Goal: Find contact information: Obtain details needed to contact an individual or organization

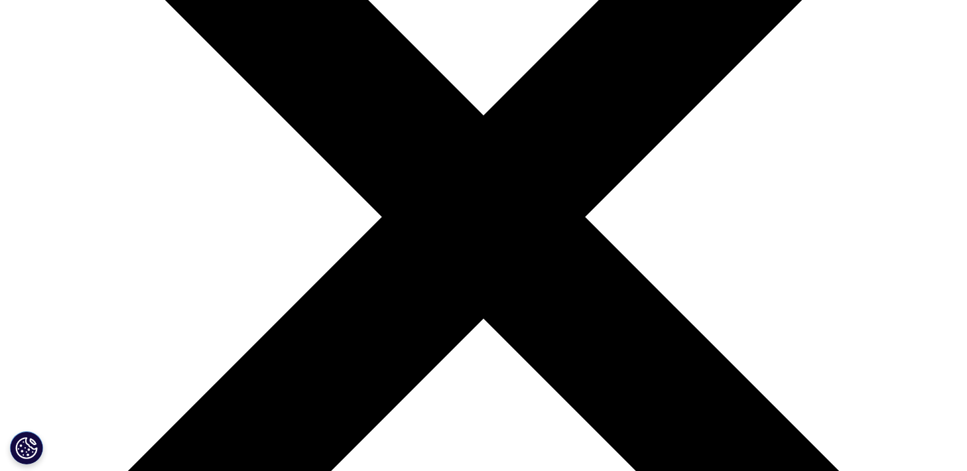
scroll to position [280, 0]
click at [358, 241] on span "Email Us Request a Demo IQVIA Institute Inquiries Media Inquiries" at bounding box center [291, 277] width 134 height 83
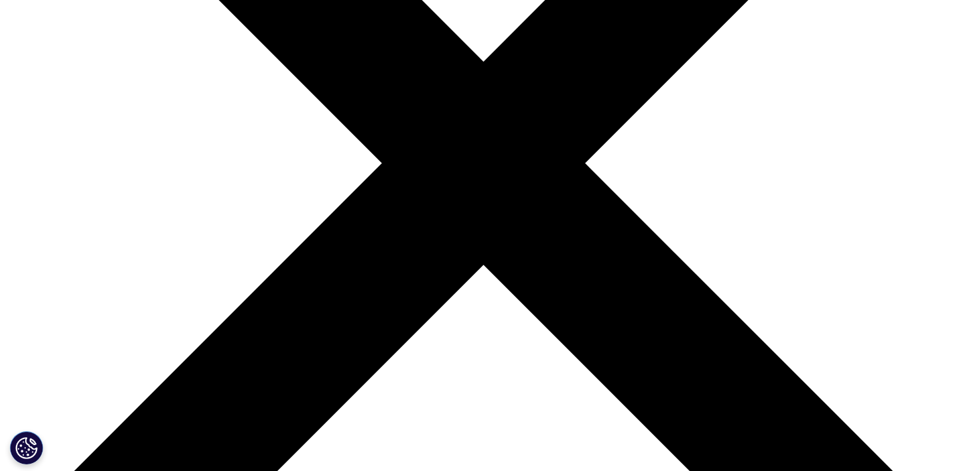
scroll to position [322, 0]
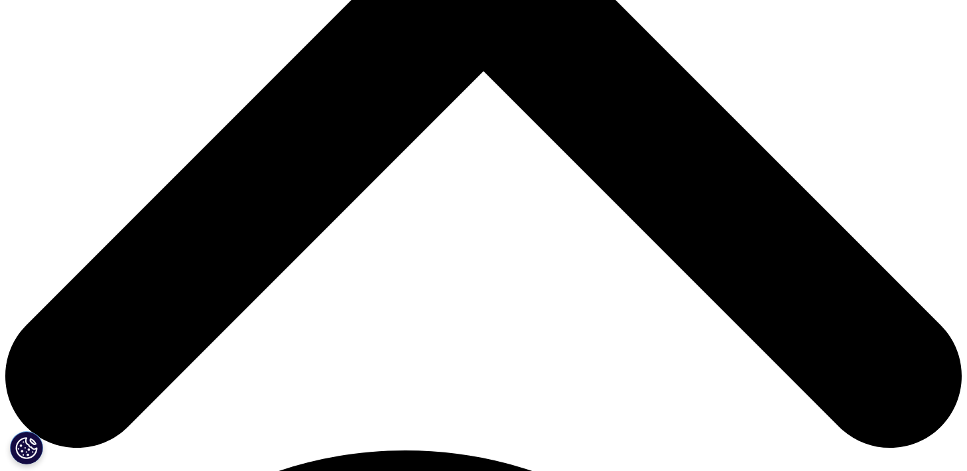
scroll to position [522, 0]
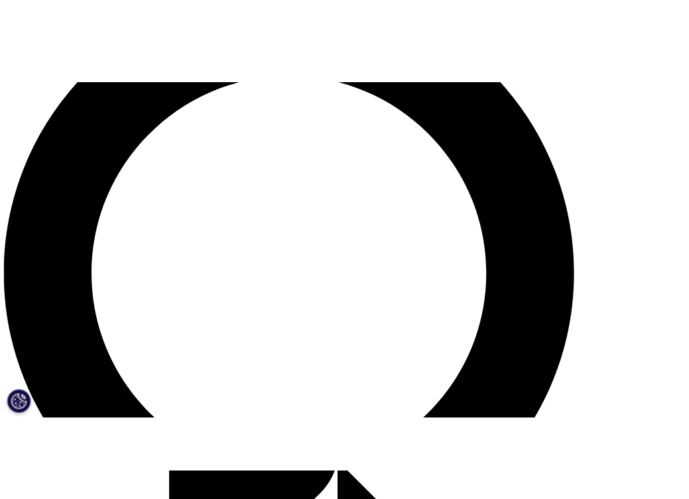
scroll to position [1122, 0]
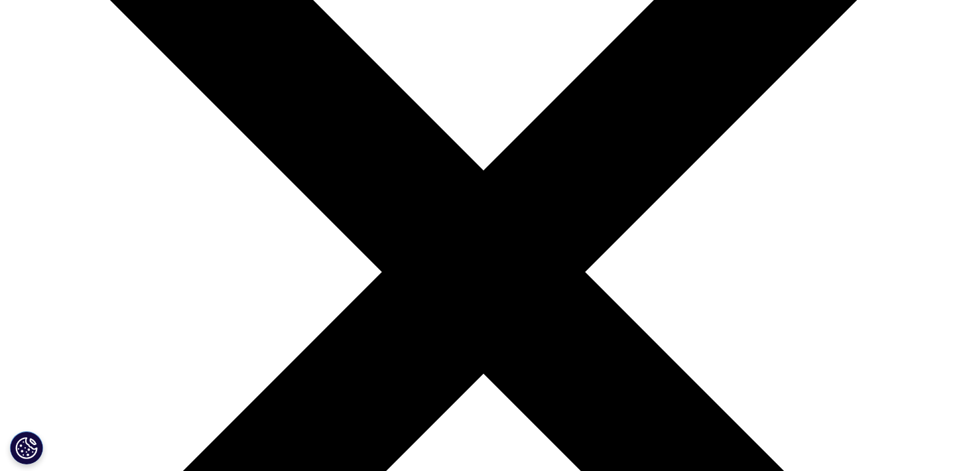
scroll to position [221, 0]
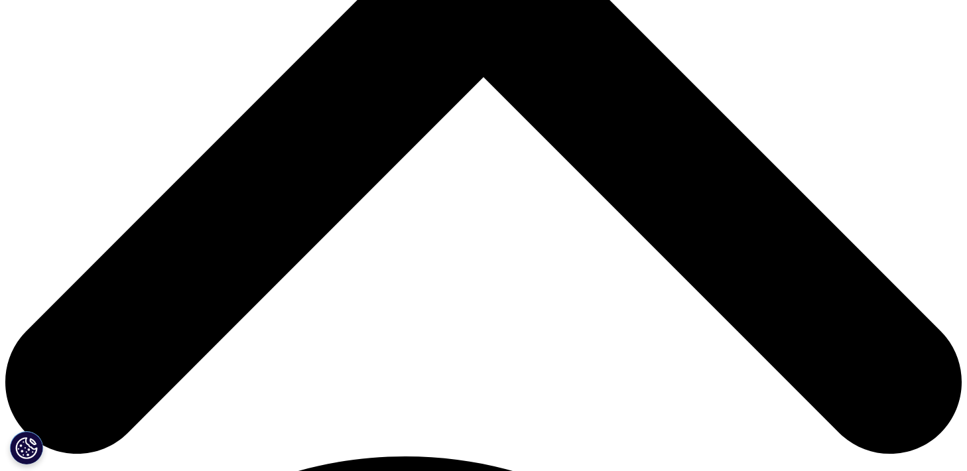
scroll to position [508, 5]
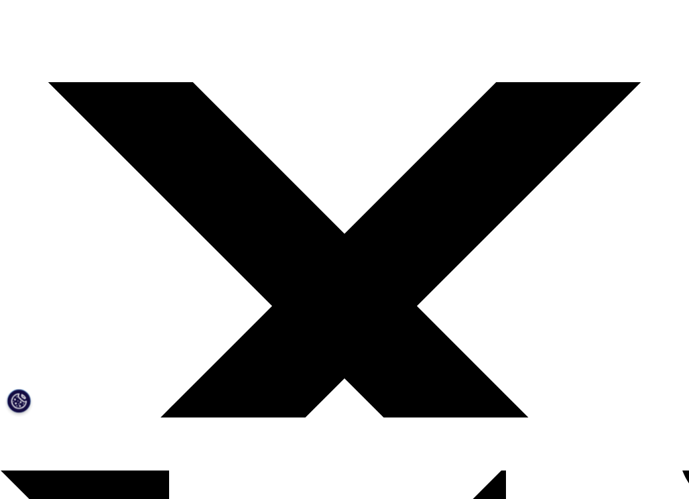
scroll to position [25, 0]
